Goal: Contribute content: Add original content to the website for others to see

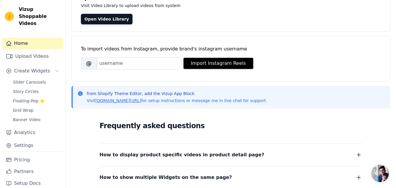
scroll to position [29, 0]
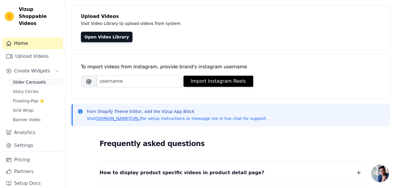
click at [28, 79] on span "Slider Carousels" at bounding box center [29, 82] width 33 height 6
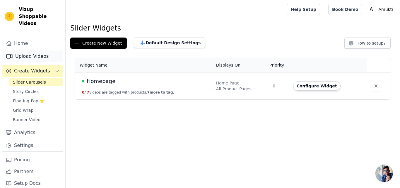
click at [30, 50] on link "Upload Videos" at bounding box center [32, 56] width 61 height 12
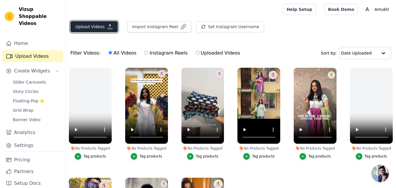
click at [86, 26] on button "Upload Videos" at bounding box center [93, 26] width 47 height 11
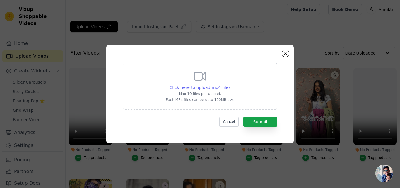
click at [201, 85] on span "Click here to upload mp4 files" at bounding box center [200, 87] width 61 height 5
click at [230, 84] on input "Click here to upload mp4 files Max 10 files per upload. Each MP4 files can be u…" at bounding box center [230, 84] width 0 height 0
type input "C:\fakepath\IMG_0099.MP4"
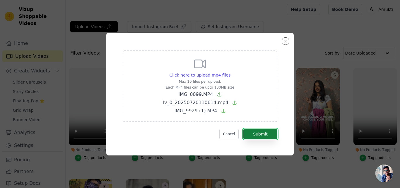
click at [259, 135] on button "Submit" at bounding box center [261, 134] width 34 height 10
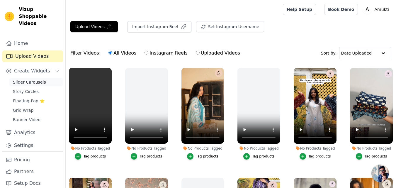
click at [32, 79] on span "Slider Carousels" at bounding box center [29, 82] width 33 height 6
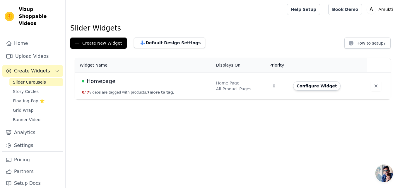
click at [166, 80] on div "Homepage" at bounding box center [145, 81] width 127 height 8
click at [153, 91] on span "7 more to tag." at bounding box center [160, 92] width 27 height 4
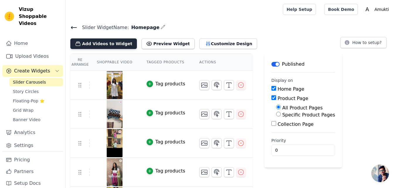
click at [110, 45] on button "Add Videos to Widget" at bounding box center [103, 43] width 67 height 11
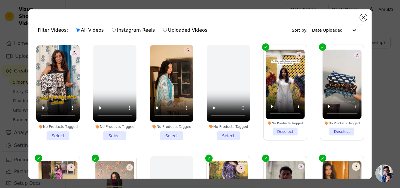
click at [61, 135] on li "No Products Tagged Select" at bounding box center [57, 92] width 43 height 95
click at [0, 0] on input "No Products Tagged Select" at bounding box center [0, 0] width 0 height 0
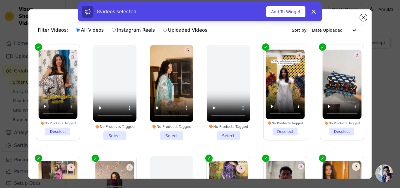
click at [165, 133] on li "No Products Tagged Select" at bounding box center [171, 92] width 43 height 95
click at [0, 0] on input "No Products Tagged Select" at bounding box center [0, 0] width 0 height 0
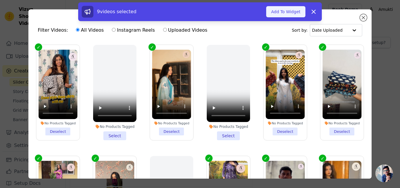
click at [291, 11] on button "Add To Widget" at bounding box center [285, 11] width 39 height 11
